Goal: Communication & Community: Share content

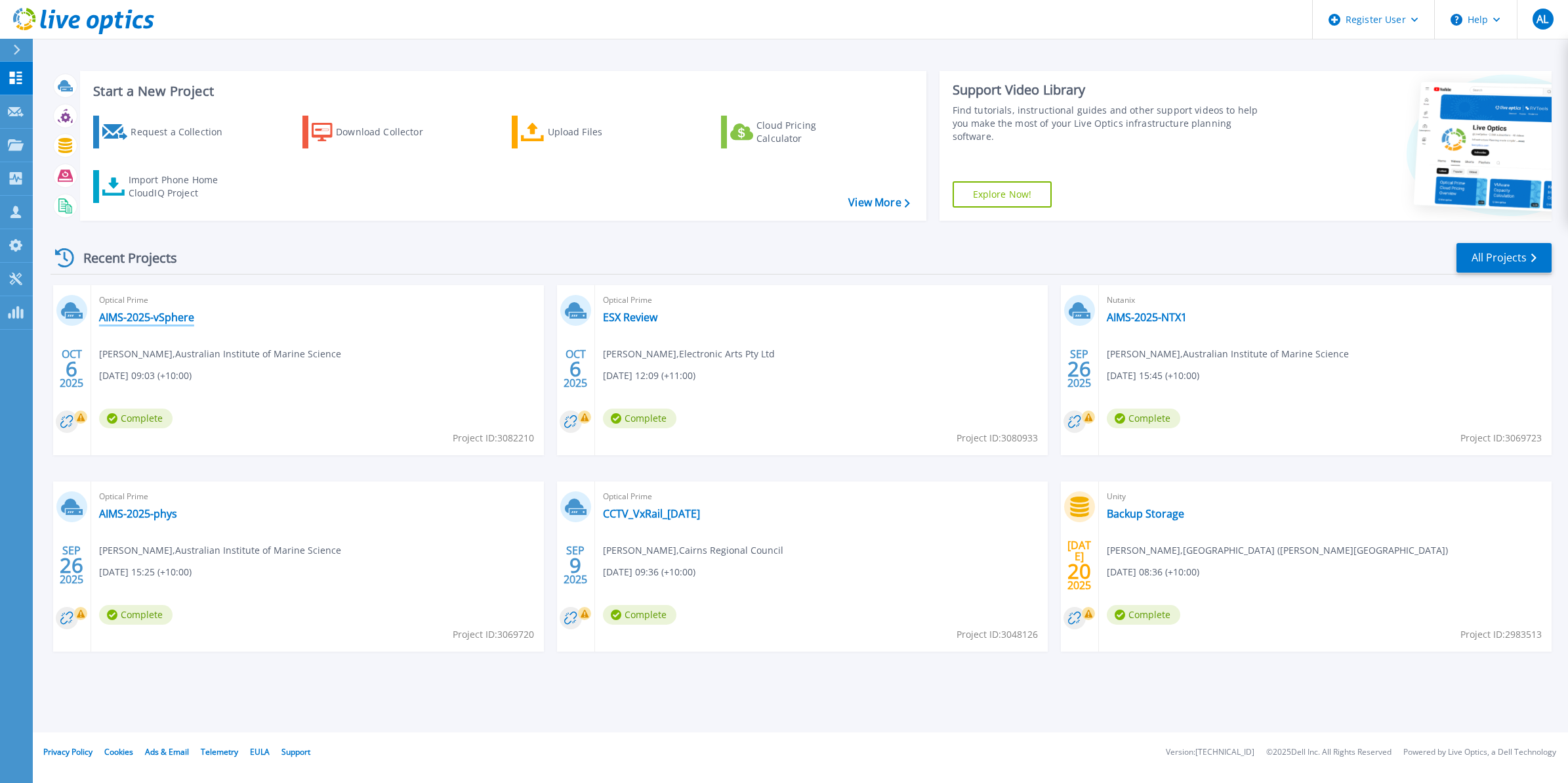
click at [157, 315] on link "AIMS-2025-vSphere" at bounding box center [147, 317] width 95 height 14
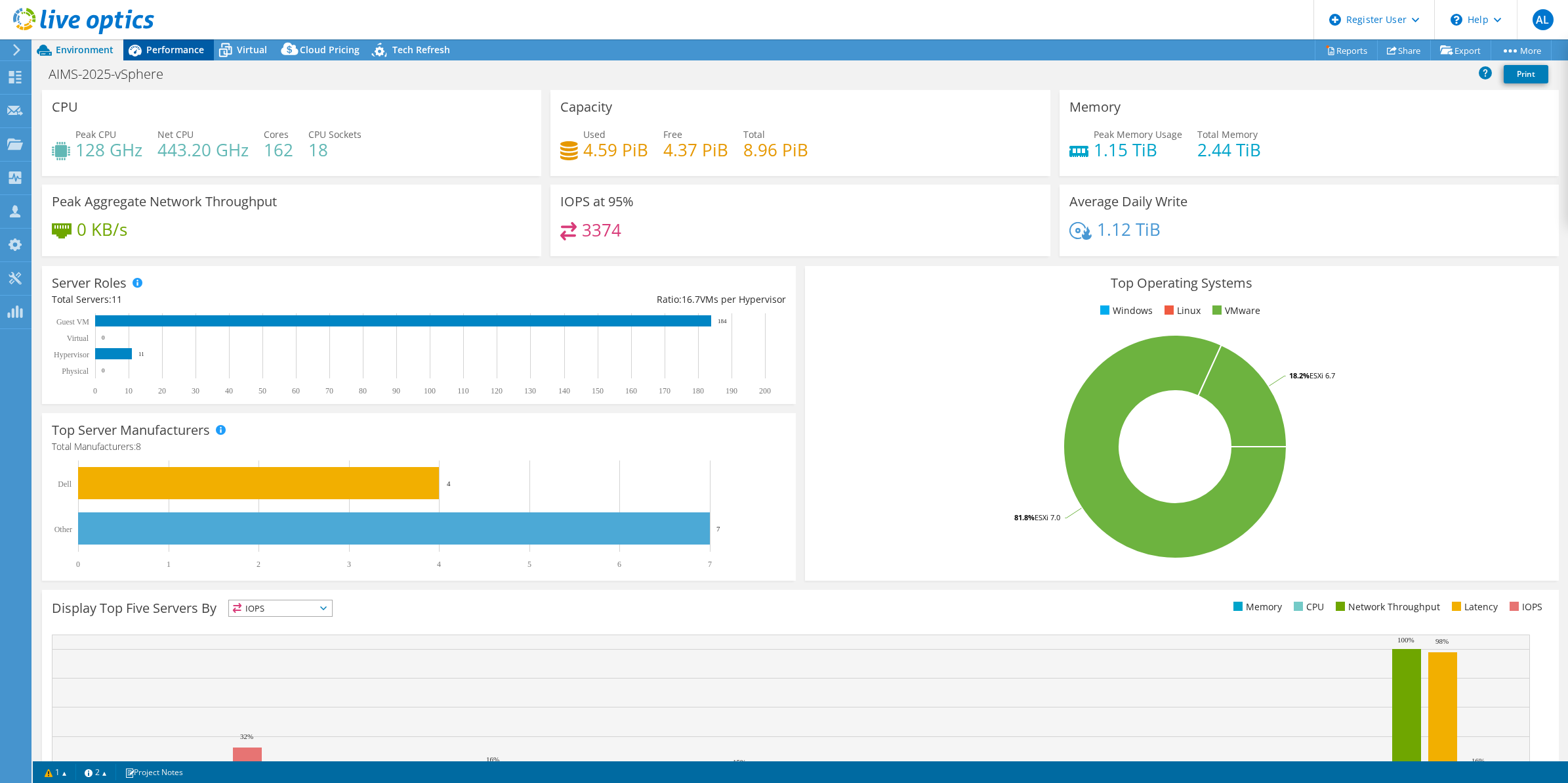
click at [189, 51] on span "Performance" at bounding box center [175, 50] width 57 height 13
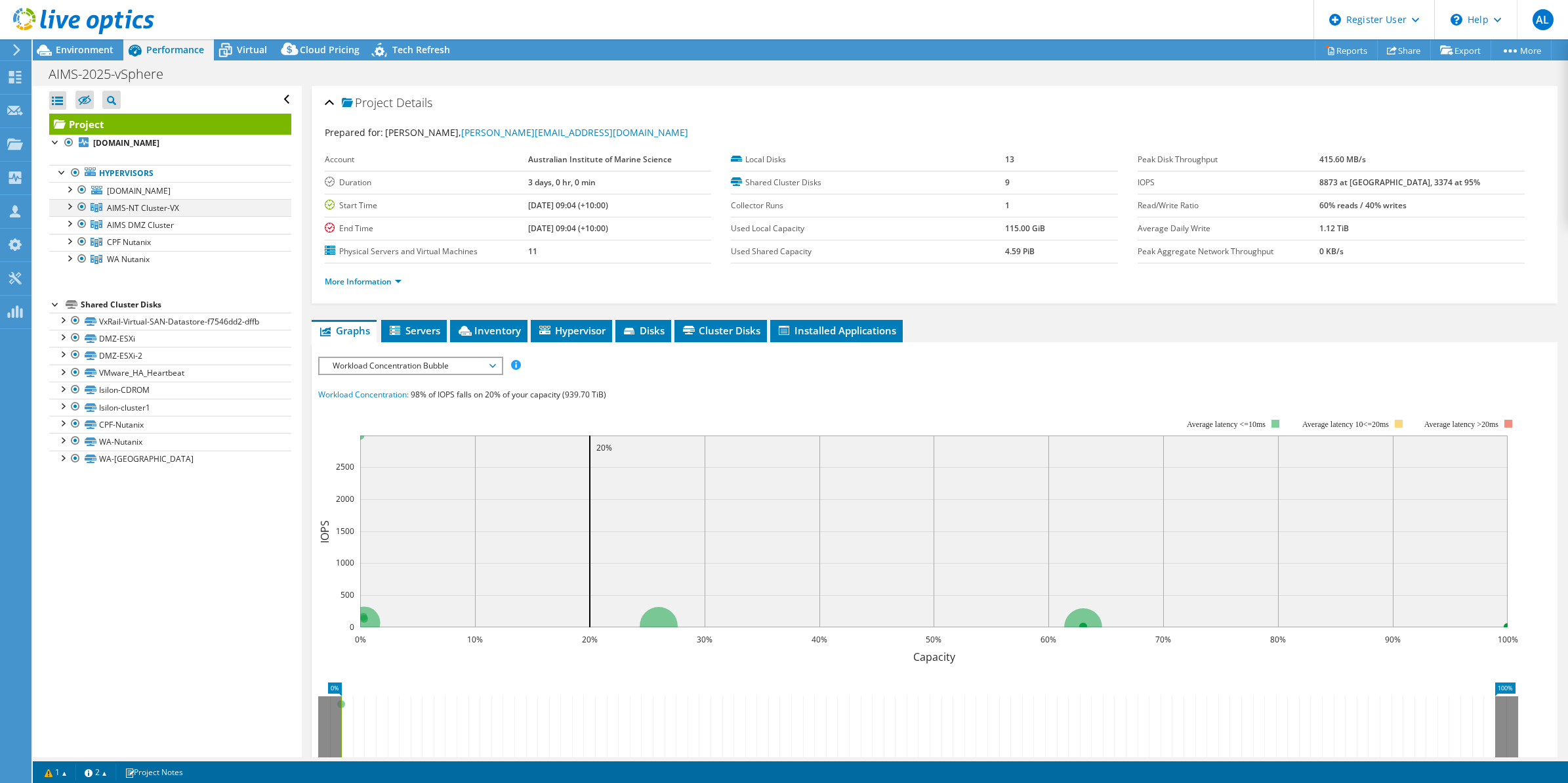
click at [70, 207] on div at bounding box center [69, 206] width 14 height 14
click at [57, 46] on span "Environment" at bounding box center [84, 50] width 57 height 13
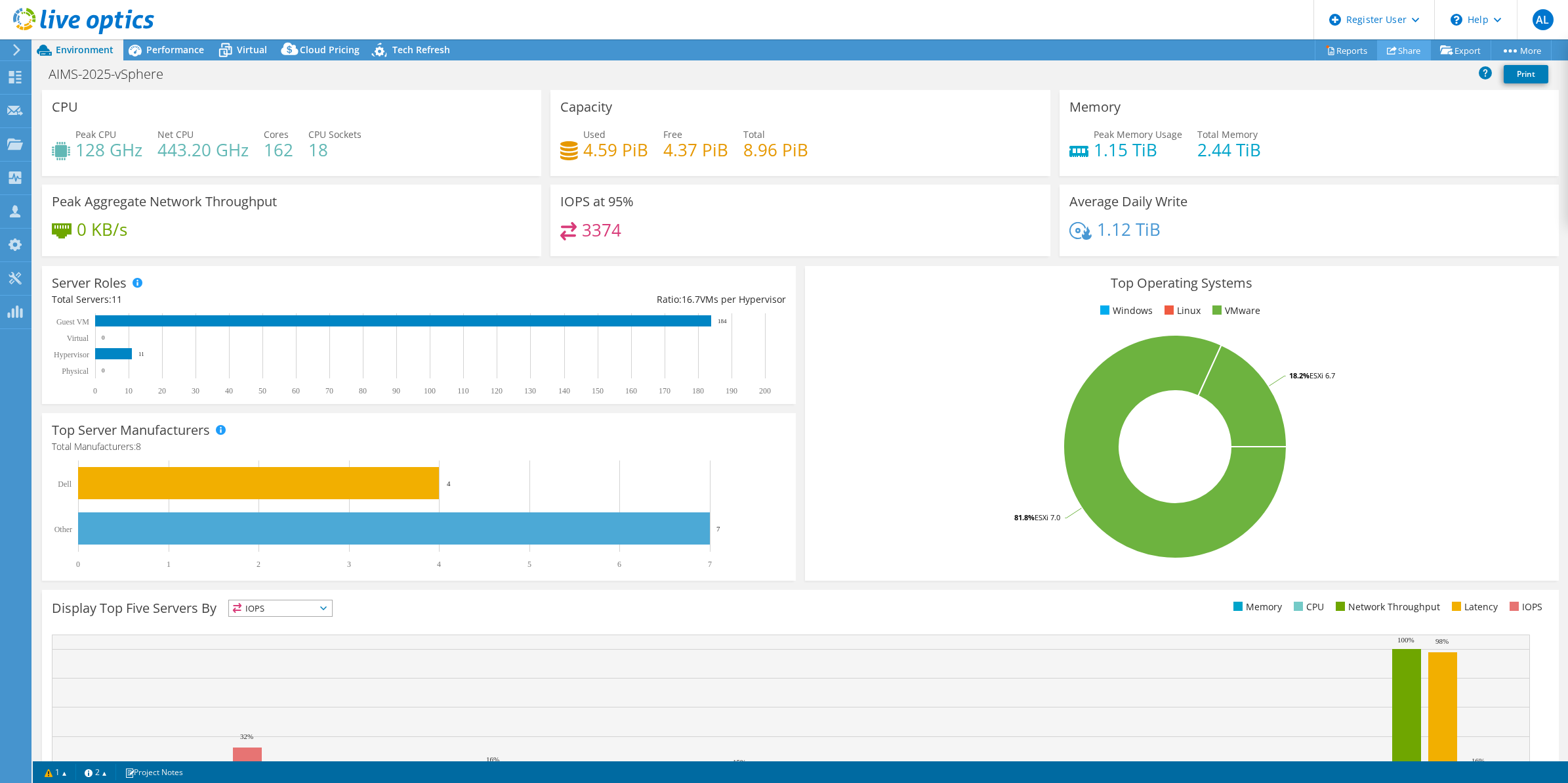
click at [1398, 48] on link "Share" at bounding box center [1404, 50] width 53 height 20
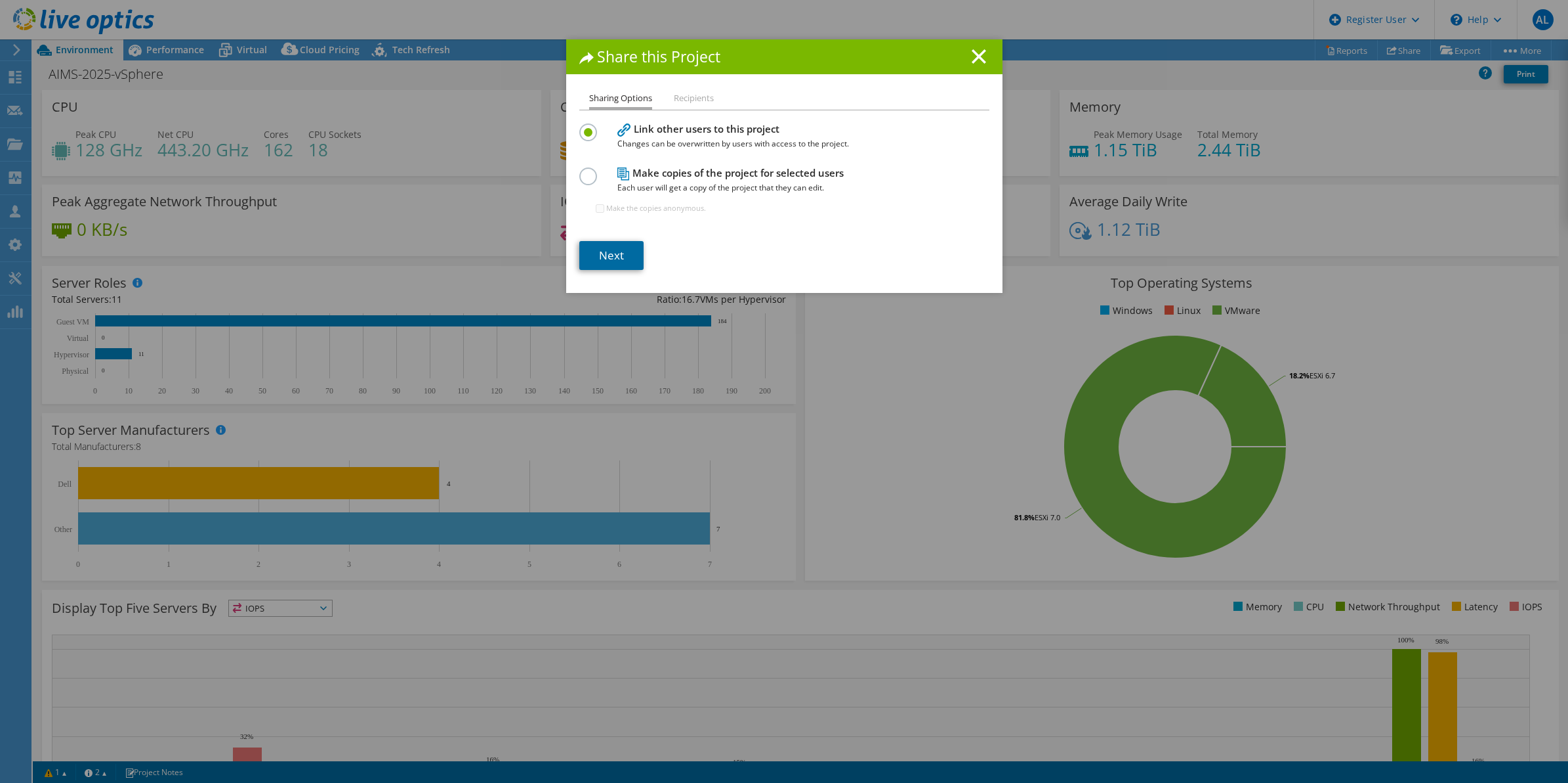
click at [629, 260] on link "Next" at bounding box center [611, 256] width 64 height 29
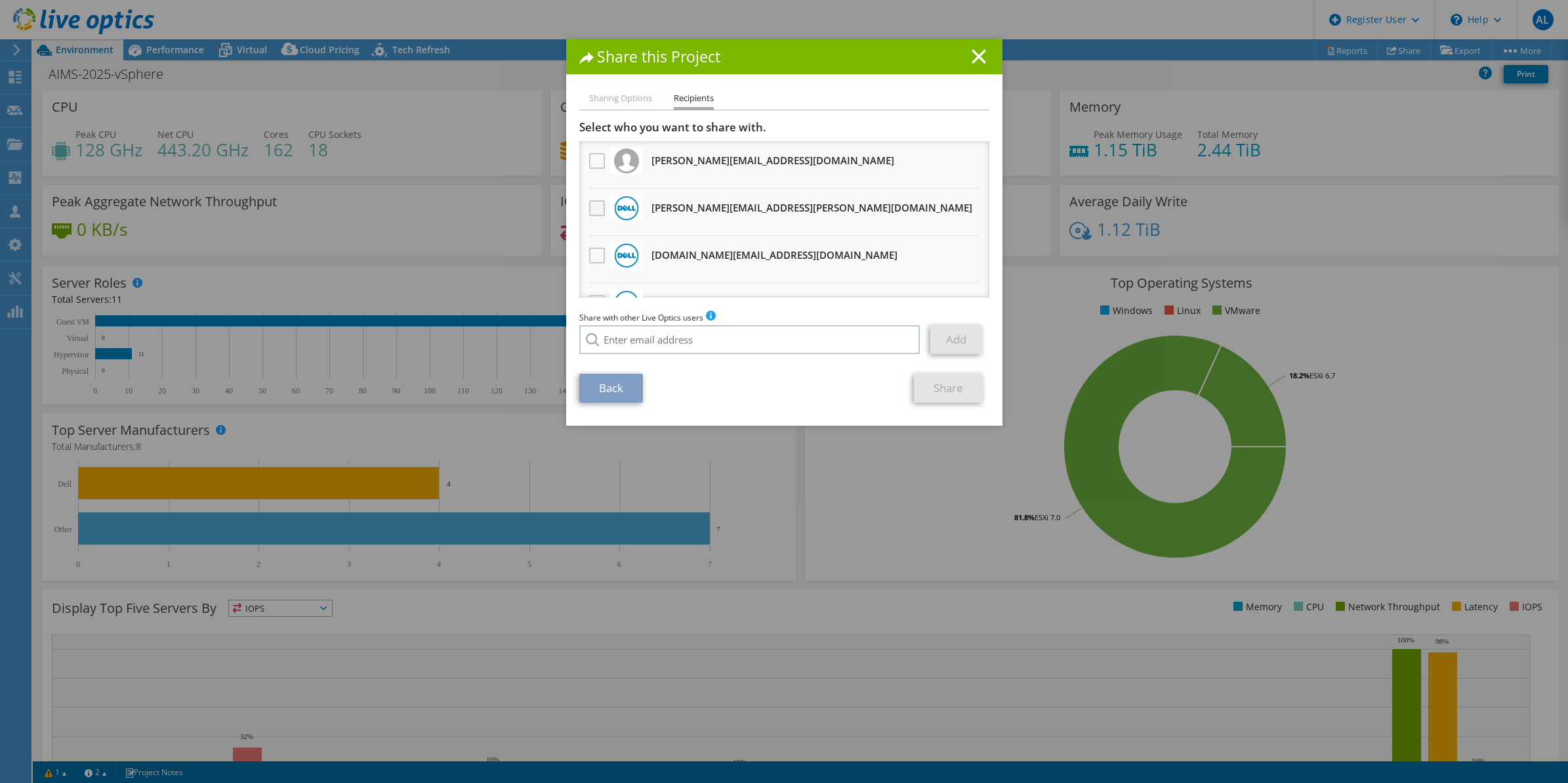
click at [589, 207] on label at bounding box center [599, 208] width 19 height 16
click at [0, 0] on input "checkbox" at bounding box center [0, 0] width 0 height 0
click at [587, 244] on div at bounding box center [597, 256] width 22 height 27
click at [592, 252] on label at bounding box center [599, 256] width 19 height 16
click at [0, 0] on input "checkbox" at bounding box center [0, 0] width 0 height 0
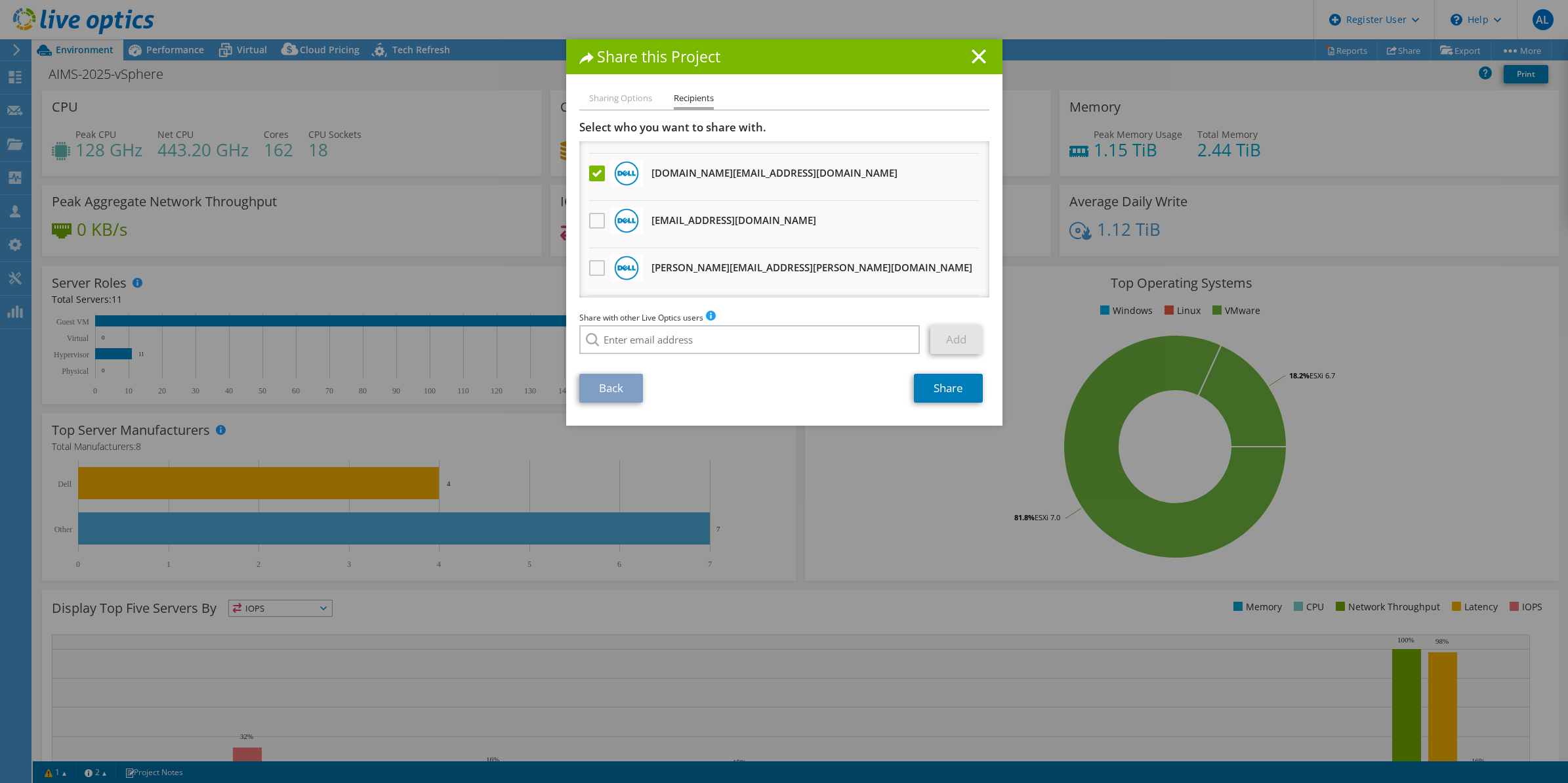
scroll to position [164, 0]
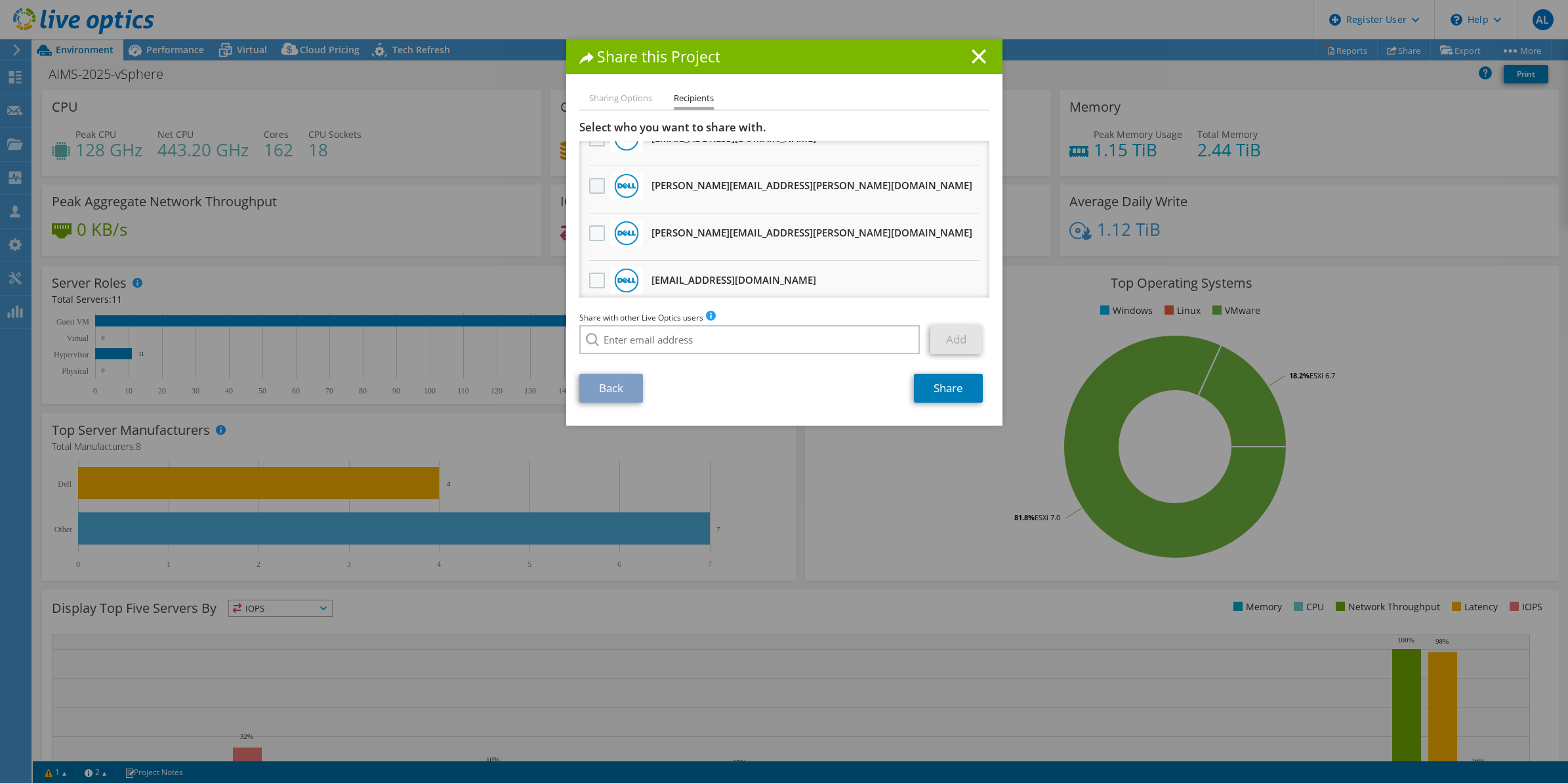
click at [591, 185] on label at bounding box center [599, 186] width 19 height 16
click at [0, 0] on input "checkbox" at bounding box center [0, 0] width 0 height 0
click at [589, 273] on label at bounding box center [599, 280] width 19 height 16
click at [0, 0] on input "checkbox" at bounding box center [0, 0] width 0 height 0
click at [951, 389] on link "Share" at bounding box center [948, 388] width 69 height 29
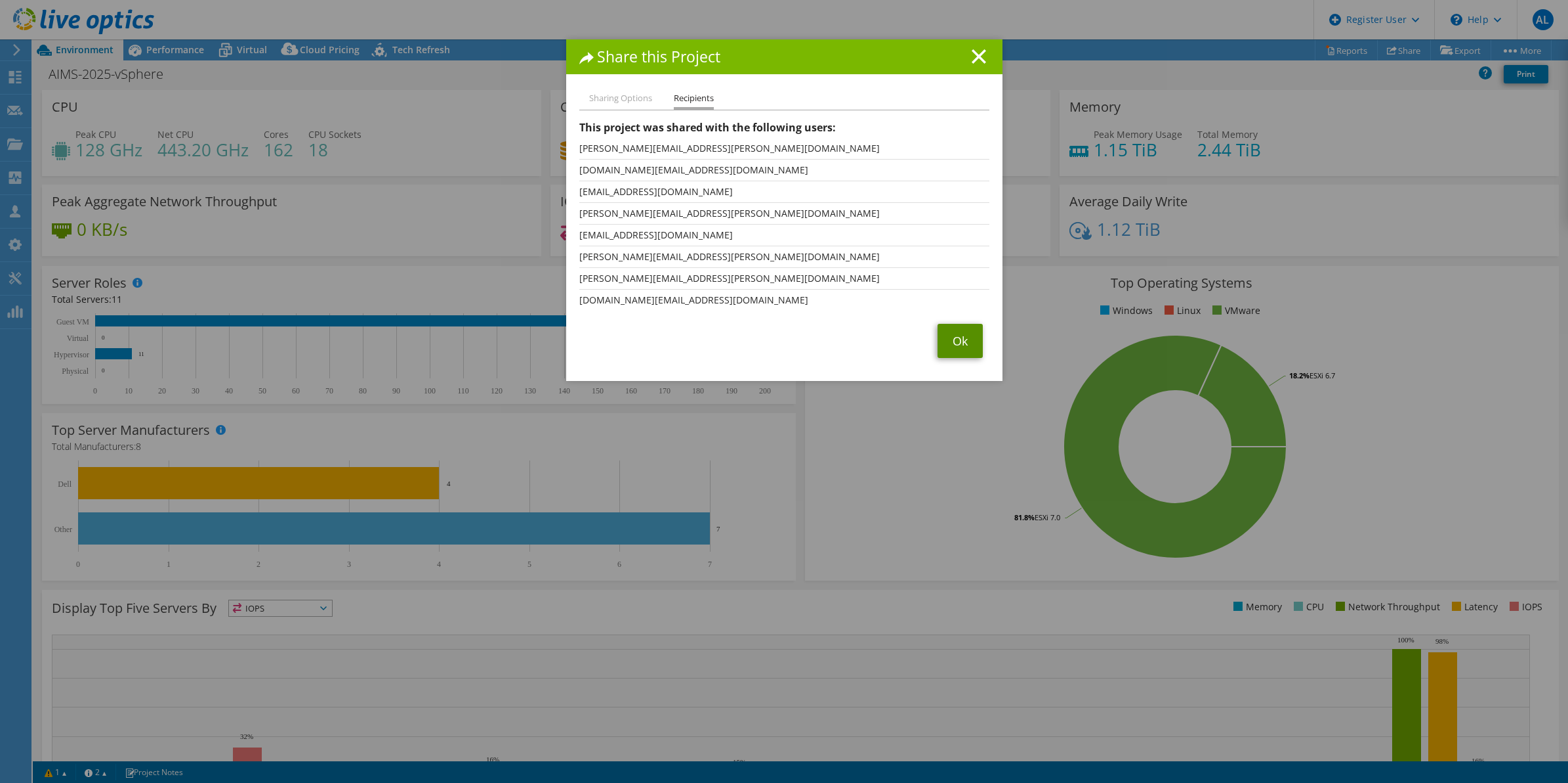
click at [938, 341] on link "Ok" at bounding box center [960, 340] width 46 height 34
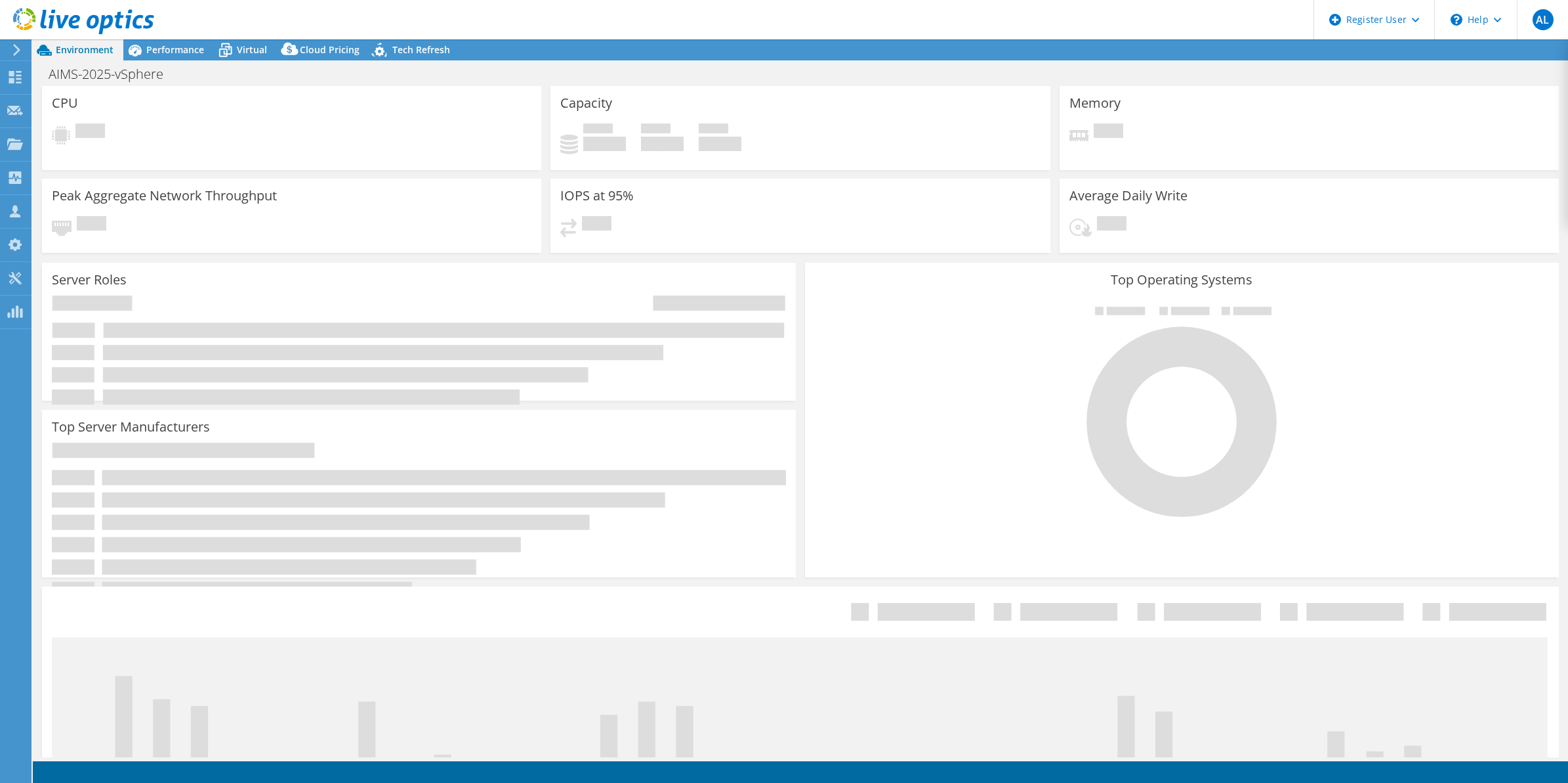
select select "USD"
